Goal: Navigation & Orientation: Find specific page/section

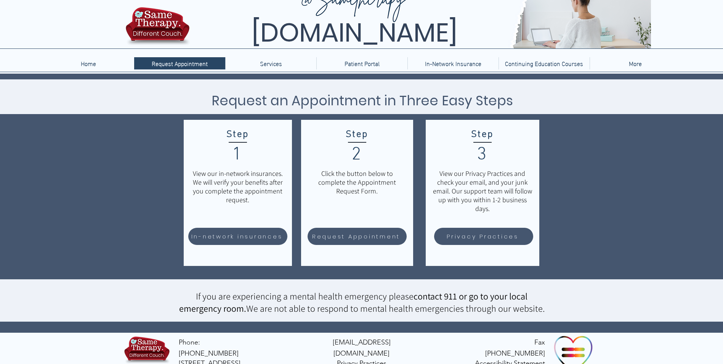
scroll to position [32, 0]
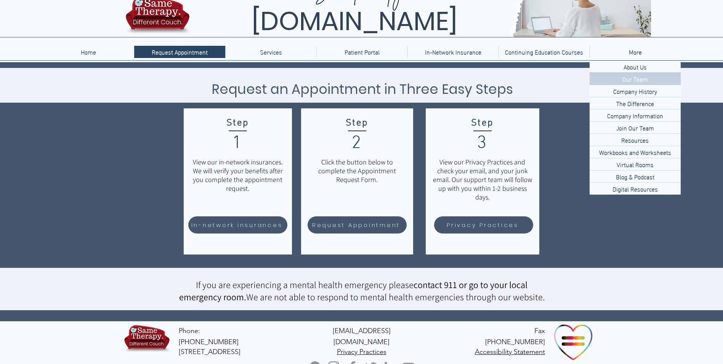
click at [628, 75] on p "Our Team" at bounding box center [635, 79] width 32 height 12
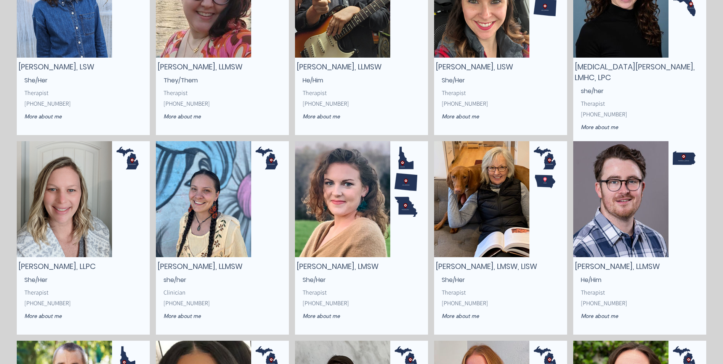
scroll to position [610, 0]
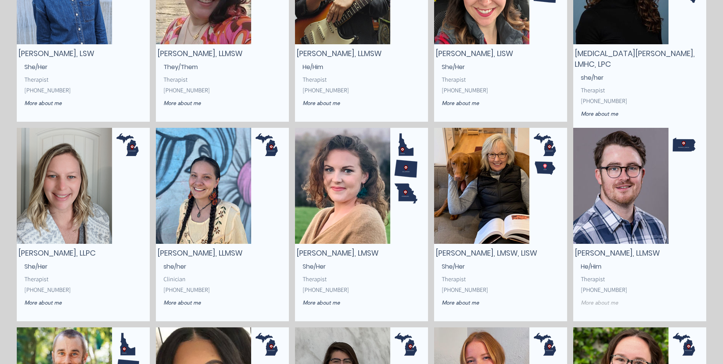
click at [594, 300] on span "More about me" at bounding box center [599, 302] width 37 height 7
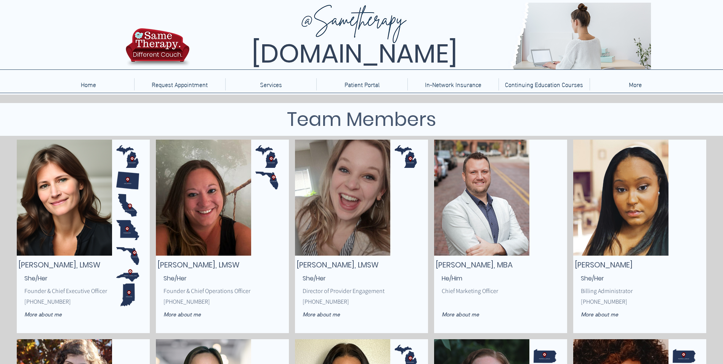
scroll to position [610, 0]
